Goal: Check status: Check status

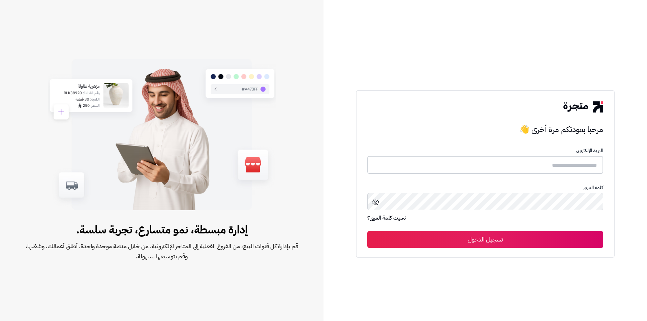
type input "**********"
click at [500, 242] on button "تسجيل الدخول" at bounding box center [486, 239] width 236 height 17
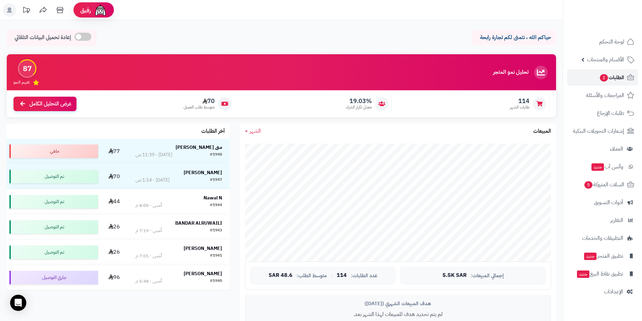
click at [609, 78] on span "الطلبات 2" at bounding box center [612, 77] width 25 height 9
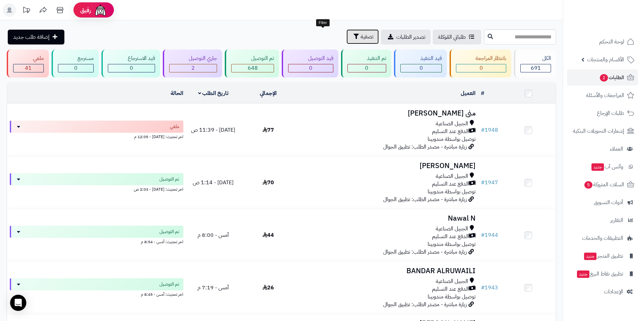
click at [361, 40] on span "تصفية" at bounding box center [367, 37] width 13 height 8
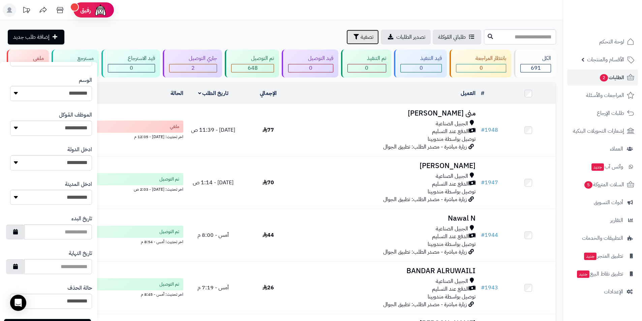
scroll to position [249, 0]
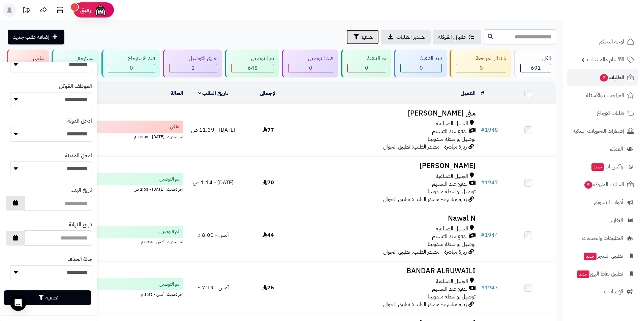
click at [24, 205] on button "button" at bounding box center [15, 203] width 19 height 15
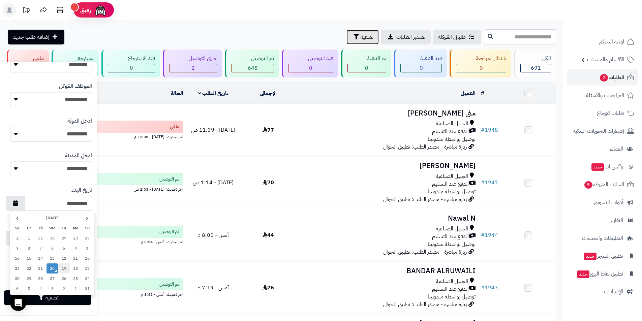
click at [63, 269] on td "19" at bounding box center [64, 269] width 12 height 10
type input "**********"
click at [16, 239] on button "button" at bounding box center [15, 238] width 19 height 15
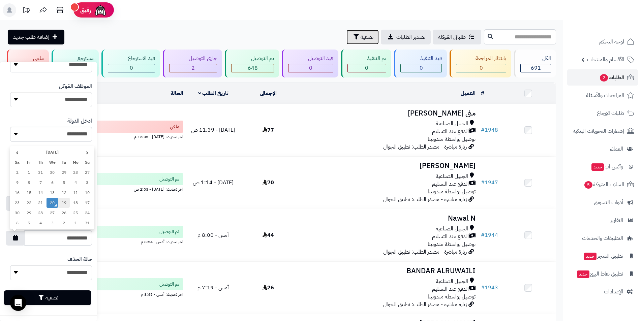
click at [60, 205] on td "19" at bounding box center [64, 203] width 12 height 10
type input "**********"
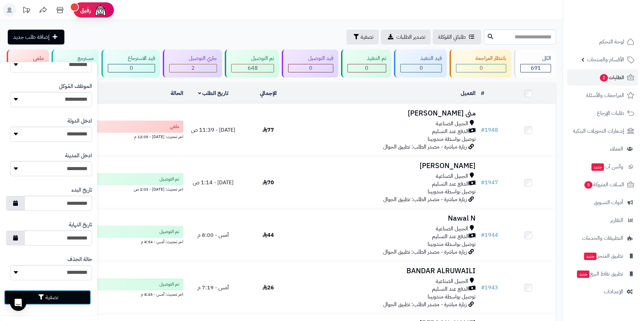
click at [64, 297] on button "تصفية" at bounding box center [47, 297] width 87 height 15
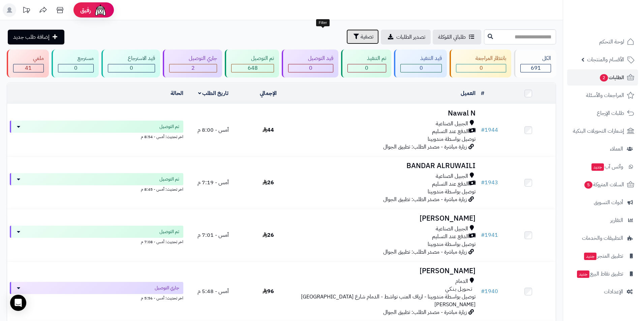
click at [361, 36] on span "تصفية" at bounding box center [367, 37] width 13 height 8
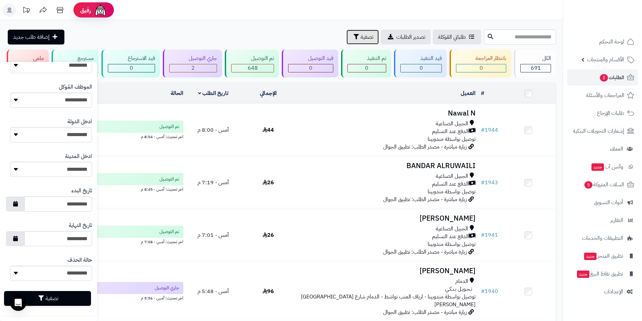
scroll to position [249, 0]
click at [55, 294] on button "تصفية" at bounding box center [47, 297] width 87 height 15
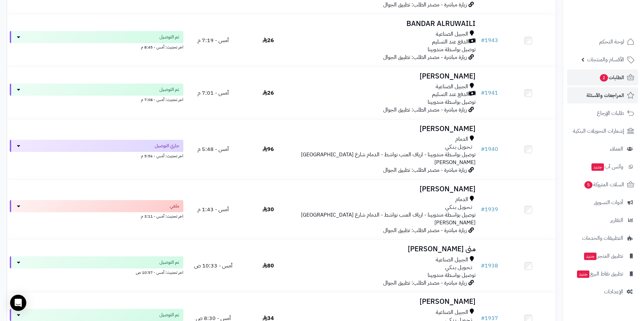
scroll to position [82, 0]
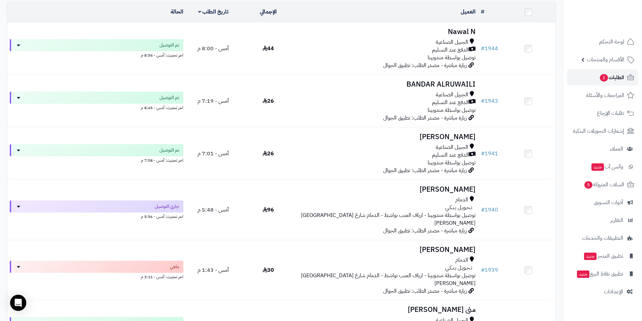
click at [621, 81] on span "الطلبات 2" at bounding box center [612, 77] width 25 height 9
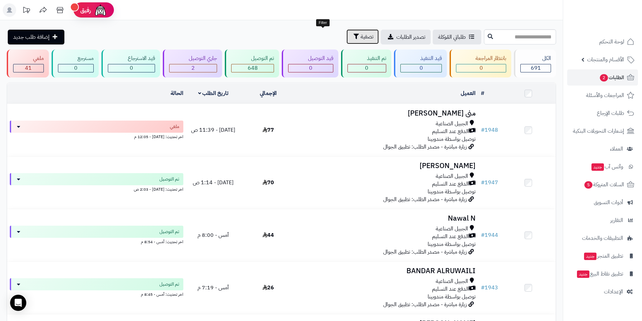
click at [361, 39] on span "تصفية" at bounding box center [367, 37] width 13 height 8
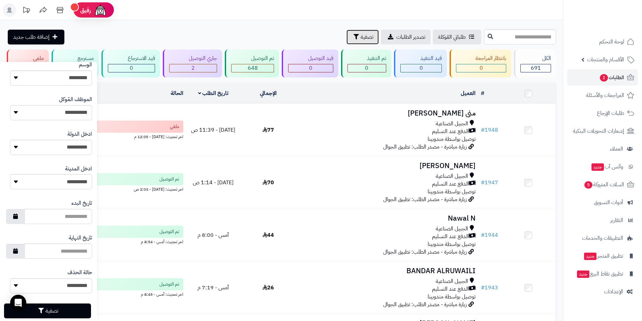
scroll to position [249, 0]
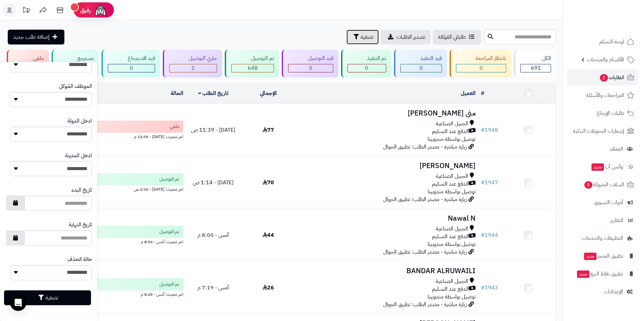
click at [24, 200] on button "button" at bounding box center [15, 203] width 19 height 15
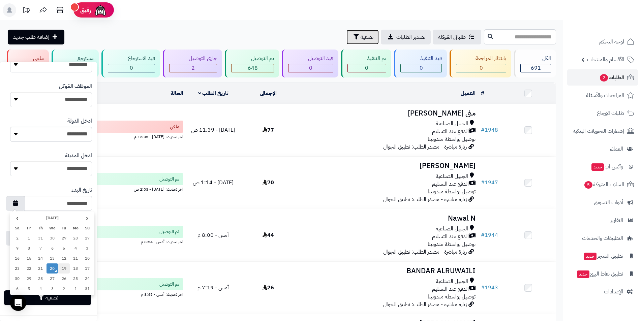
click at [62, 272] on td "19" at bounding box center [64, 269] width 12 height 10
type input "**********"
click at [18, 239] on icon "button" at bounding box center [15, 237] width 5 height 5
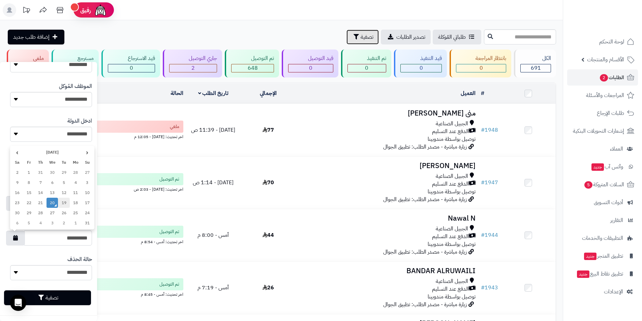
click at [68, 201] on td "19" at bounding box center [64, 203] width 12 height 10
type input "**********"
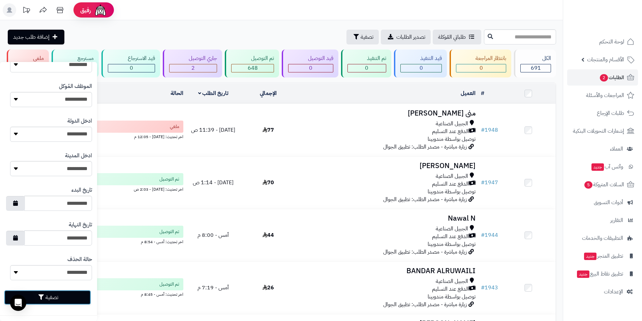
click at [50, 299] on button "تصفية" at bounding box center [47, 297] width 87 height 15
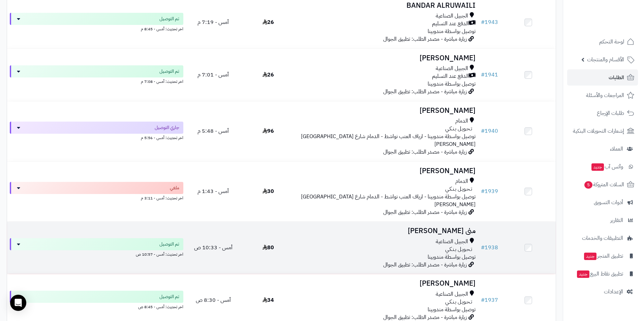
scroll to position [183, 0]
